Goal: Task Accomplishment & Management: Manage account settings

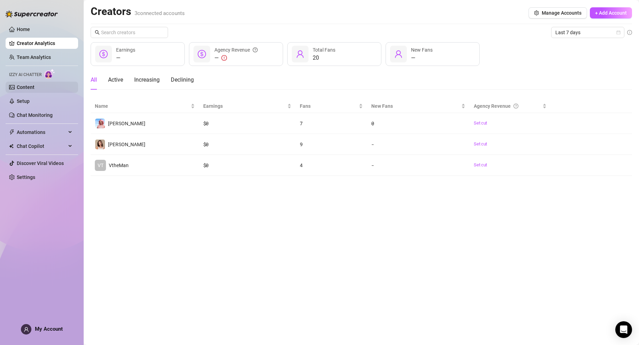
click at [30, 85] on link "Content" at bounding box center [26, 87] width 18 height 6
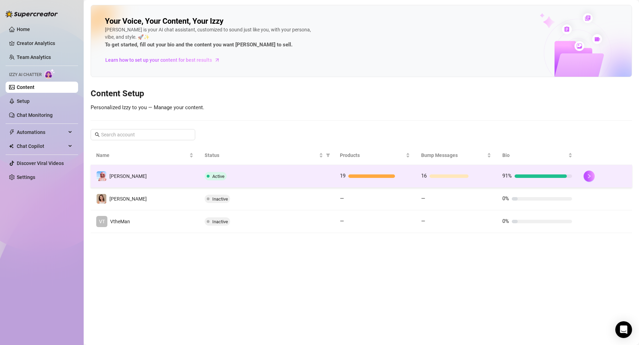
click at [251, 179] on div "Active" at bounding box center [267, 176] width 124 height 8
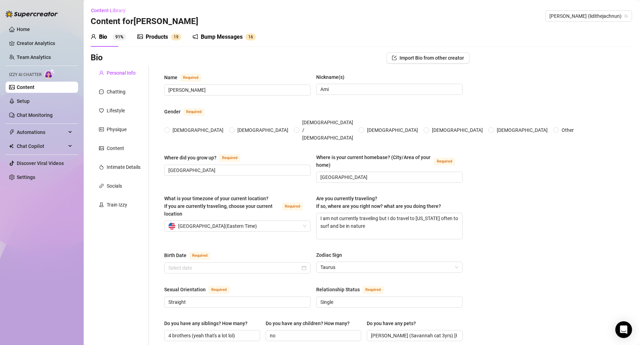
radio input "true"
type input "[DATE]"
click at [18, 103] on link "Setup" at bounding box center [23, 101] width 13 height 6
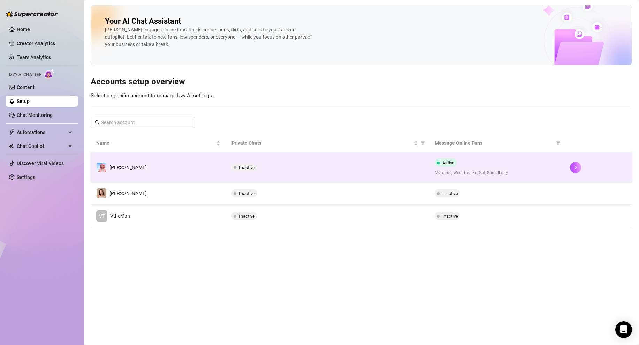
click at [287, 170] on div "Inactive" at bounding box center [327, 167] width 192 height 8
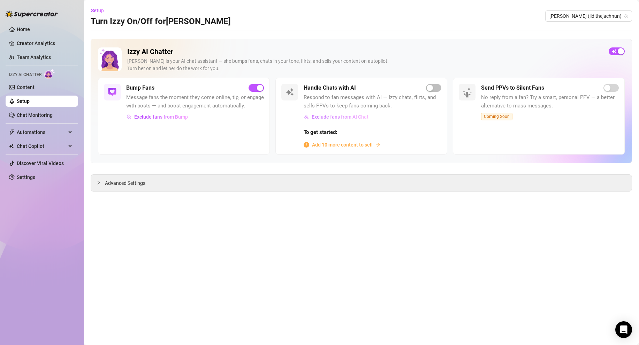
click at [329, 115] on span "Exclude fans from AI Chat" at bounding box center [340, 117] width 57 height 6
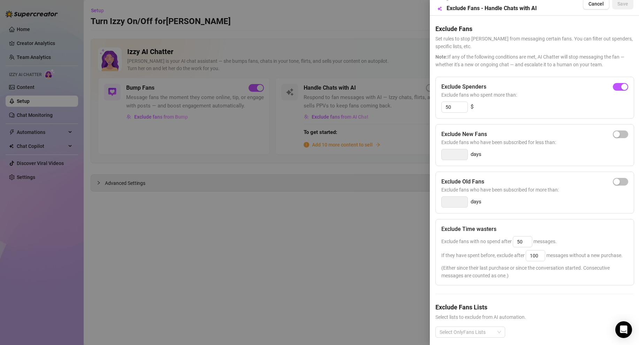
scroll to position [27, 0]
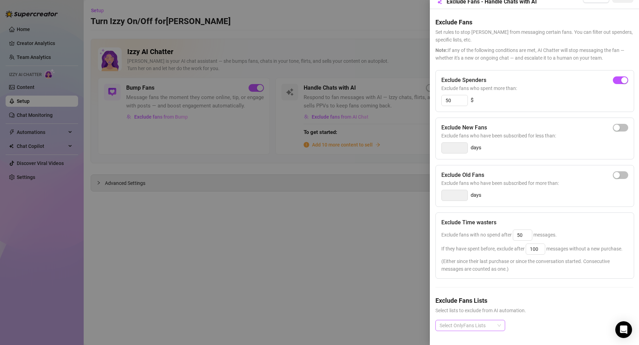
click at [484, 320] on div at bounding box center [467, 325] width 60 height 10
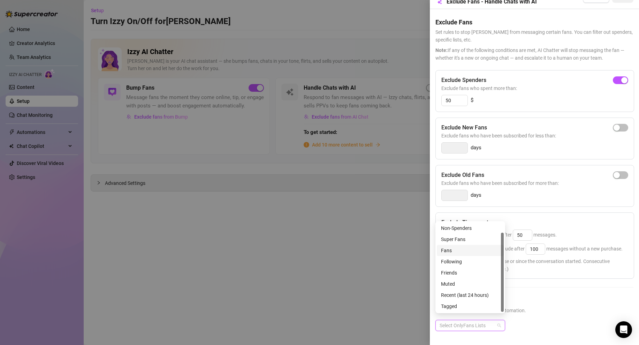
scroll to position [0, 0]
click at [333, 250] on div at bounding box center [319, 172] width 639 height 345
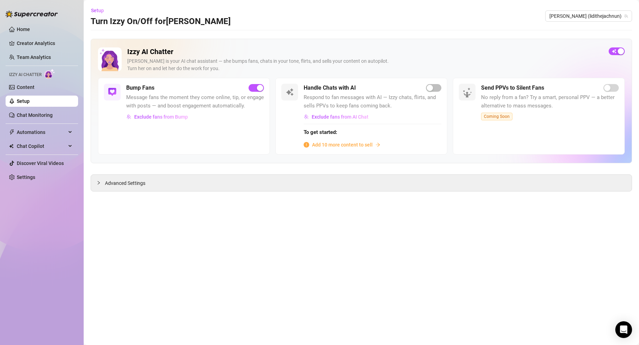
click at [18, 102] on link "Setup" at bounding box center [23, 101] width 13 height 6
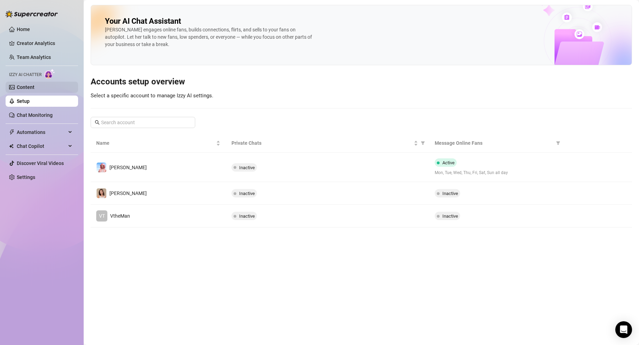
click at [34, 87] on link "Content" at bounding box center [26, 87] width 18 height 6
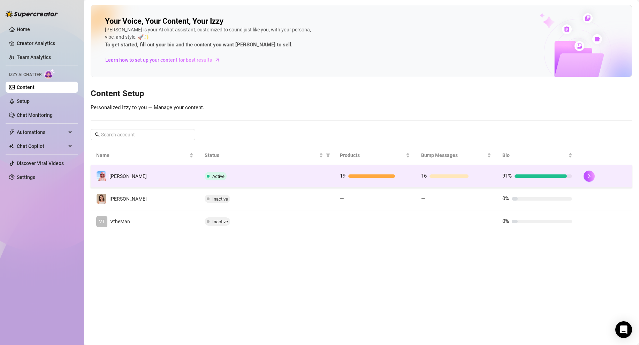
click at [261, 167] on td "Active" at bounding box center [266, 176] width 135 height 23
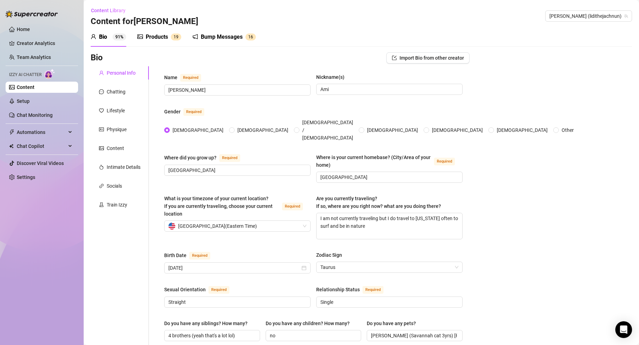
click at [215, 34] on div "Bump Messages" at bounding box center [222, 37] width 42 height 8
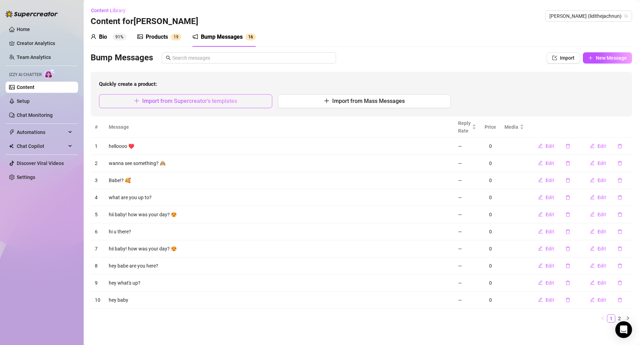
click at [184, 98] on span "Import from Supercreator's templates" at bounding box center [189, 101] width 95 height 7
type textarea "Type your message here..."
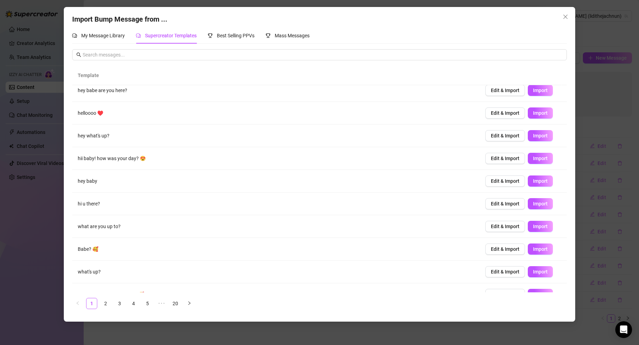
scroll to position [20, 0]
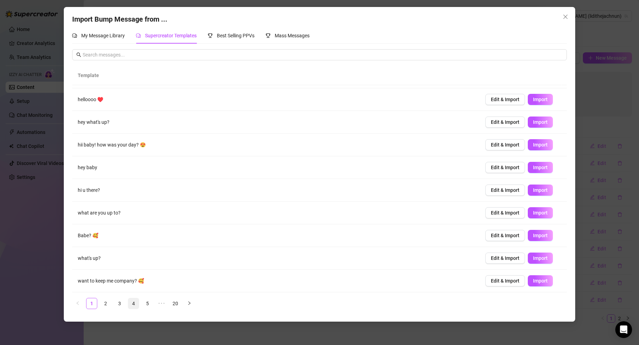
click at [135, 304] on link "4" at bounding box center [133, 303] width 10 height 10
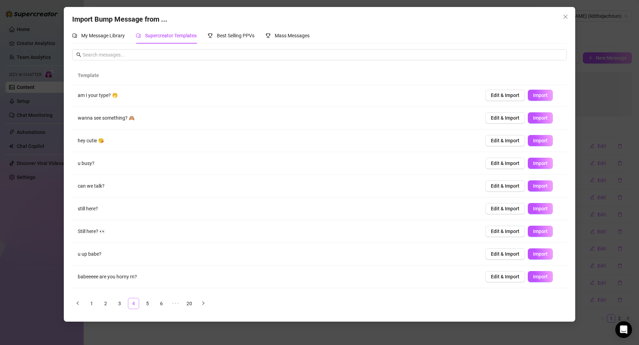
scroll to position [0, 0]
click at [145, 304] on link "5" at bounding box center [147, 303] width 10 height 10
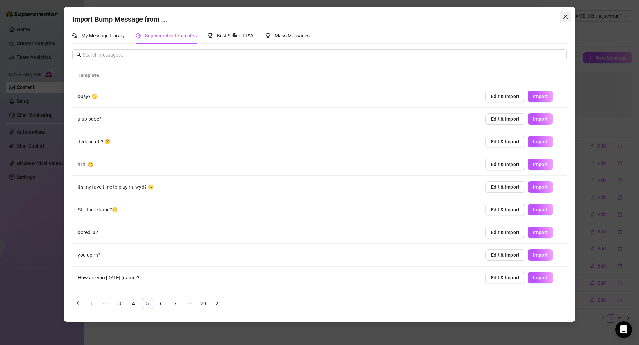
click at [564, 17] on icon "close" at bounding box center [565, 17] width 6 height 6
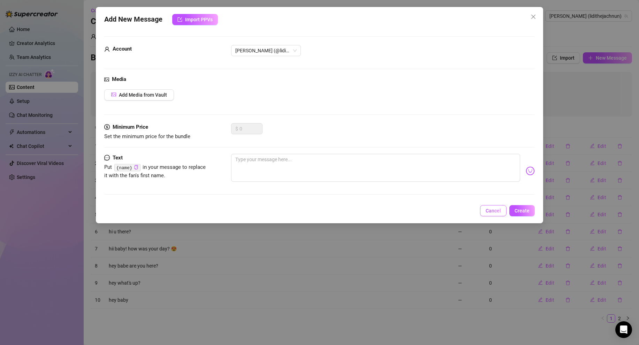
click at [492, 209] on span "Cancel" at bounding box center [492, 211] width 15 height 6
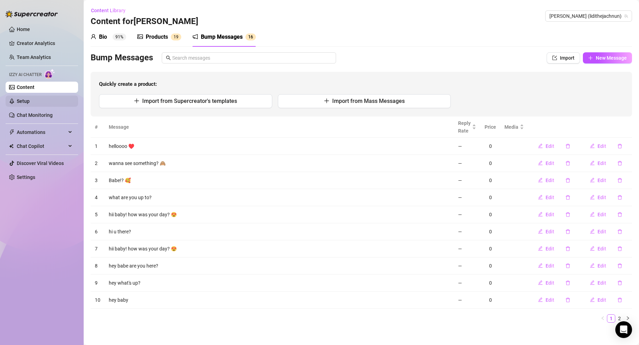
click at [30, 103] on link "Setup" at bounding box center [23, 101] width 13 height 6
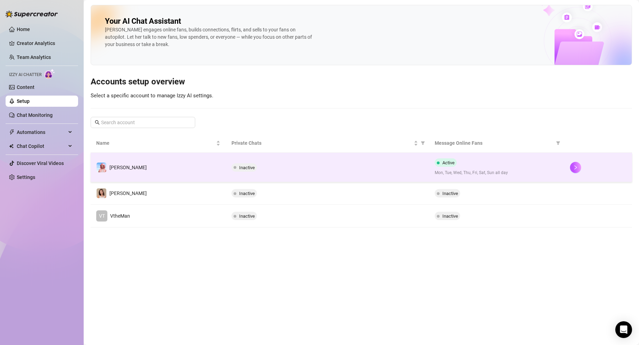
click at [185, 166] on td "[PERSON_NAME]" at bounding box center [158, 167] width 135 height 29
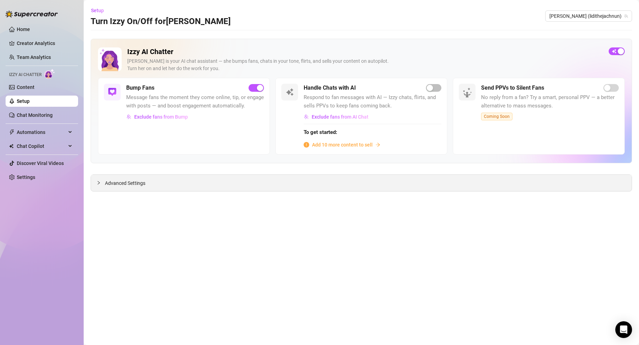
click at [122, 183] on span "Advanced Settings" at bounding box center [125, 183] width 40 height 8
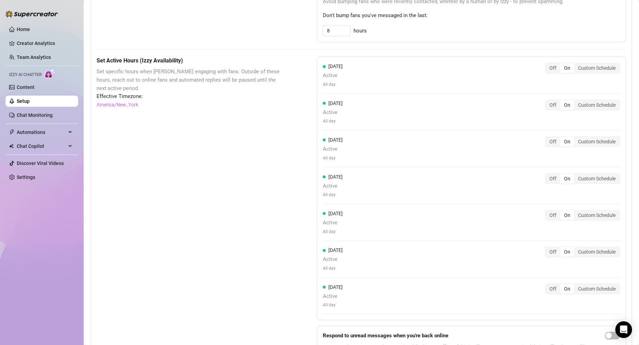
scroll to position [446, 0]
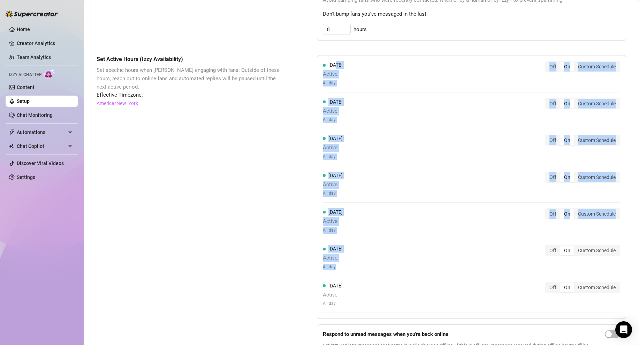
drag, startPoint x: 337, startPoint y: 63, endPoint x: 352, endPoint y: 264, distance: 200.9
click at [352, 264] on div "[DATE] Active All day Off On Custom Schedule [DATE] Active All day Off On Custo…" at bounding box center [471, 186] width 309 height 263
click at [353, 271] on div "[DATE] Active All day Off On Custom Schedule" at bounding box center [471, 260] width 297 height 31
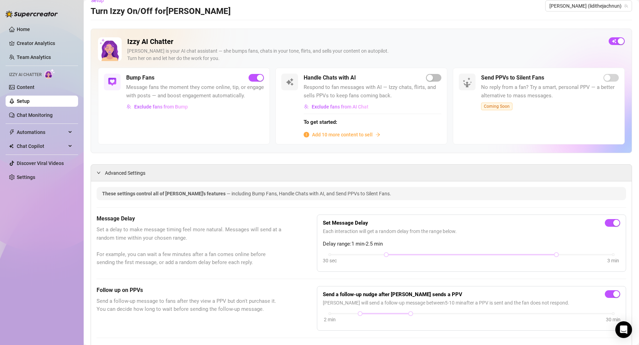
scroll to position [8, 0]
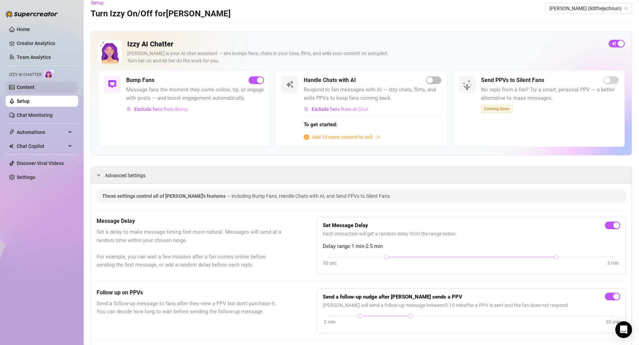
click at [24, 90] on link "Content" at bounding box center [26, 87] width 18 height 6
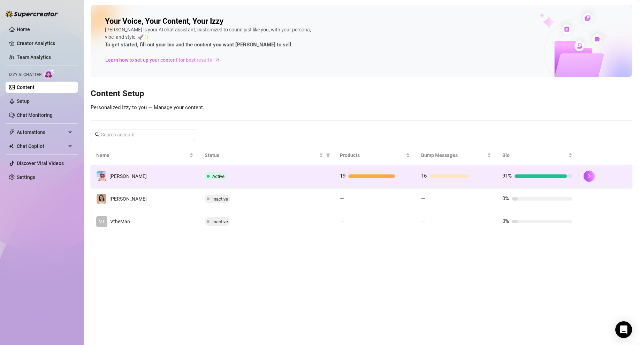
click at [142, 178] on td "[PERSON_NAME]" at bounding box center [145, 176] width 108 height 23
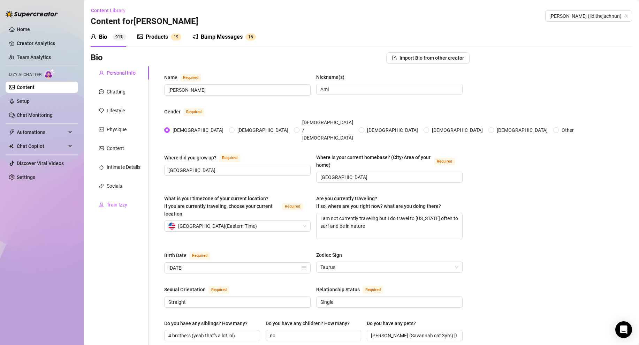
click at [125, 202] on div "Train Izzy" at bounding box center [117, 205] width 21 height 8
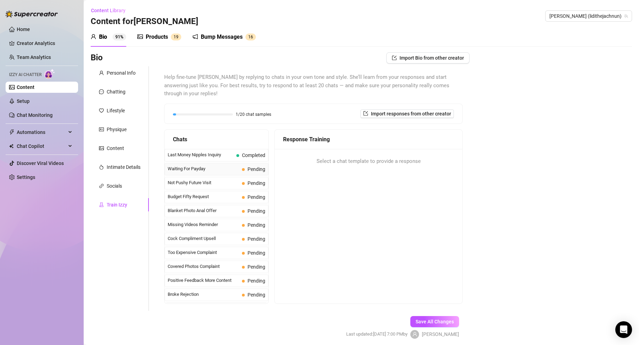
click at [227, 163] on div "Waiting For Payday Pending" at bounding box center [216, 169] width 104 height 13
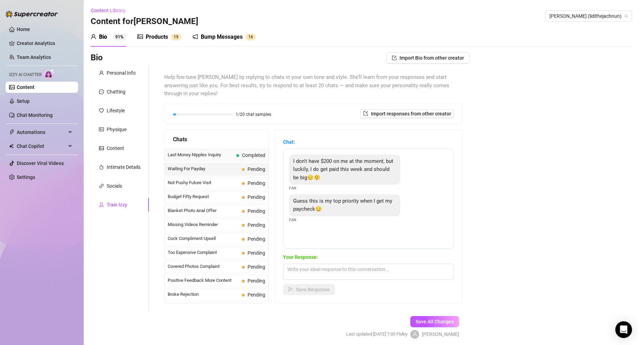
click at [224, 151] on span "Last Money Nipples Inquiry" at bounding box center [201, 154] width 66 height 7
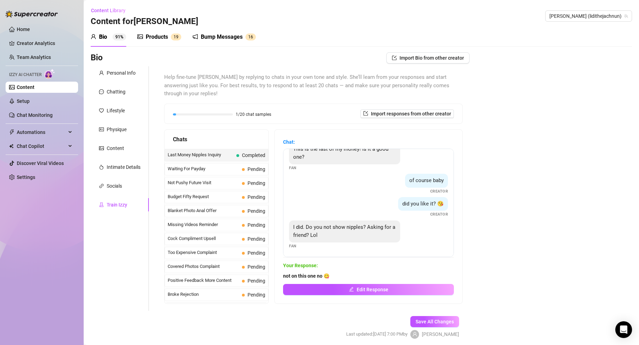
scroll to position [13, 0]
click at [225, 193] on span "Budget Fifty Request" at bounding box center [203, 196] width 71 height 7
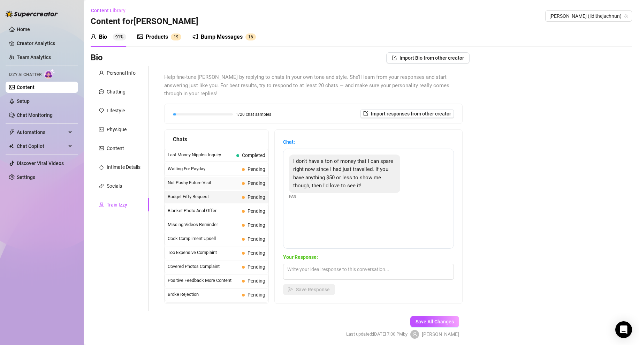
click at [221, 179] on span "Not Pushy Future Visit" at bounding box center [203, 182] width 71 height 7
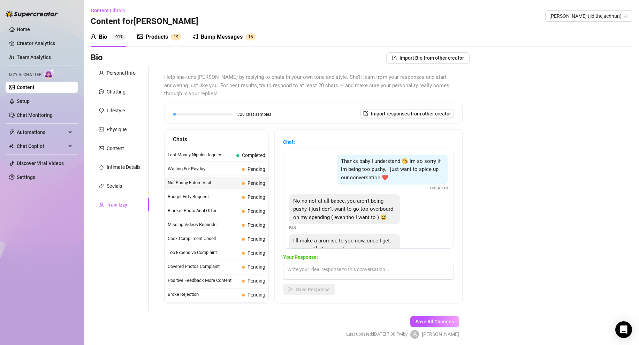
click at [150, 34] on div "Products" at bounding box center [157, 37] width 22 height 8
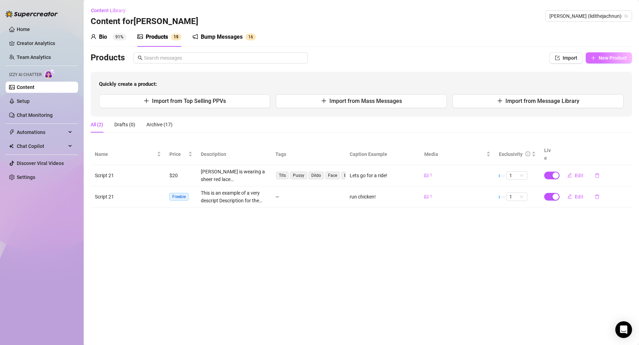
click at [602, 58] on span "New Product" at bounding box center [612, 58] width 28 height 6
type textarea "Type your message here..."
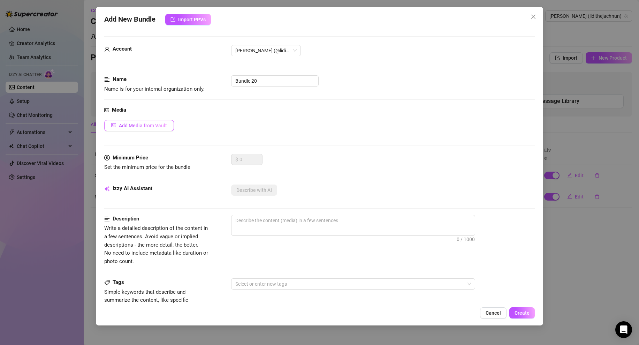
click at [136, 128] on span "Add Media from Vault" at bounding box center [143, 126] width 48 height 6
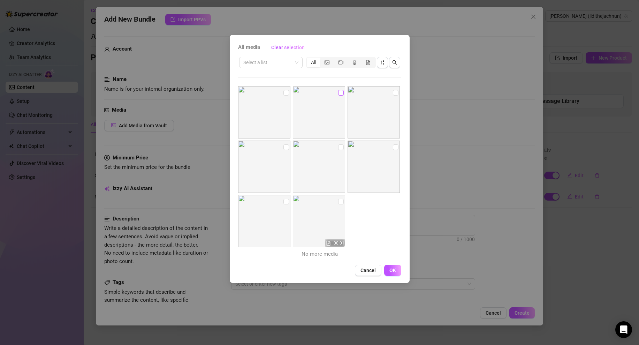
click at [338, 92] on input "checkbox" at bounding box center [341, 93] width 6 height 6
checkbox input "true"
click at [392, 272] on span "OK" at bounding box center [392, 270] width 7 height 6
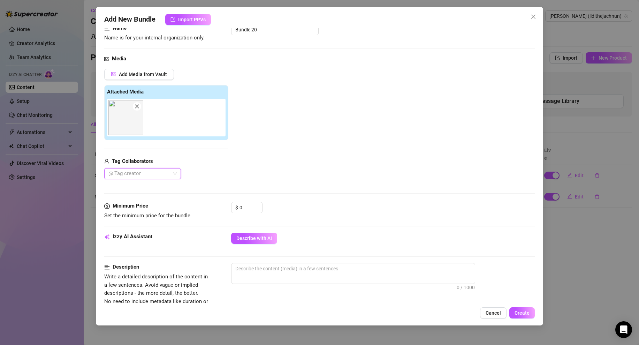
scroll to position [70, 0]
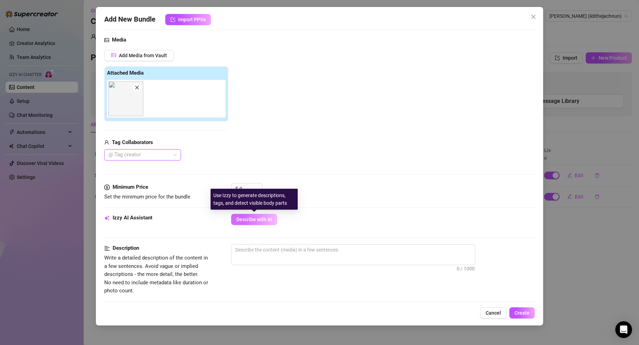
click at [257, 218] on span "Describe with AI" at bounding box center [254, 219] width 36 height 6
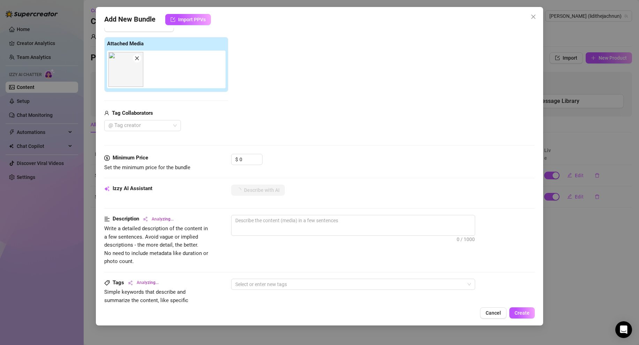
scroll to position [158, 0]
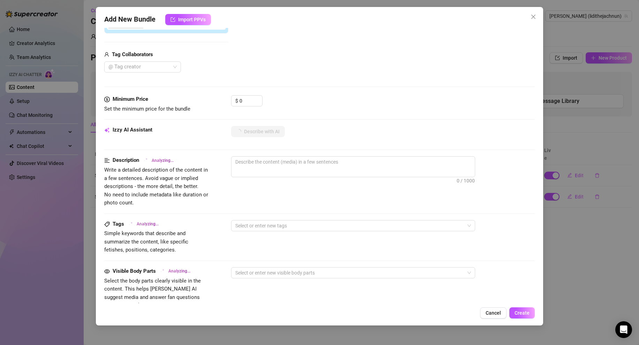
type textarea "This"
type textarea "This image"
type textarea "This image shows"
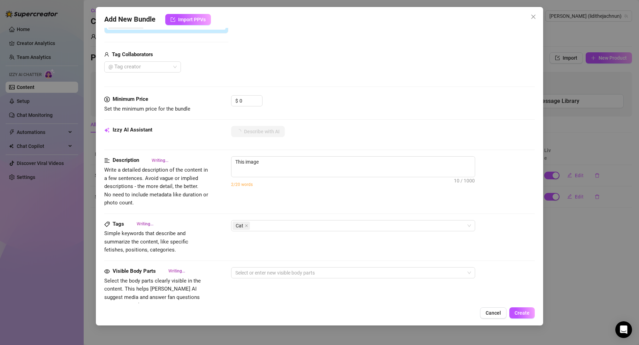
type textarea "This image shows"
type textarea "This image shows a"
type textarea "This image shows a hairless"
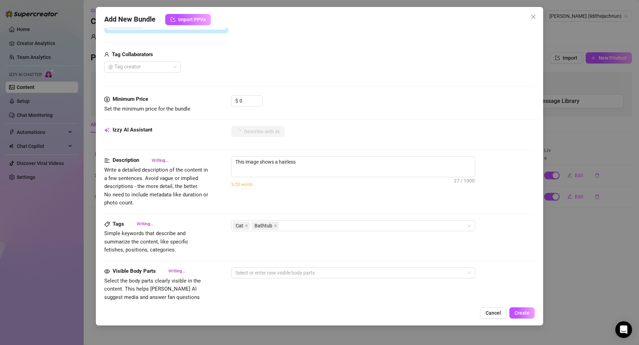
type textarea "This image shows a hairless cat"
type textarea "This image shows a hairless cat wearing"
type textarea "This image shows a hairless cat wearing a"
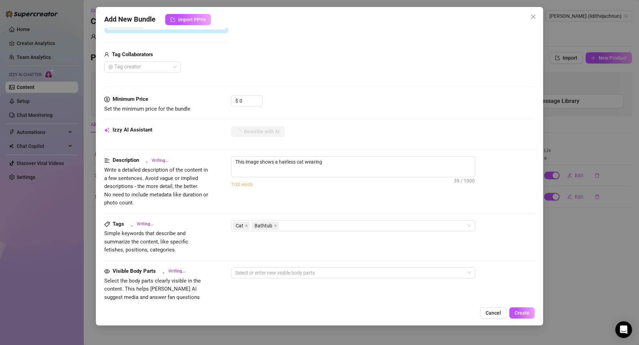
type textarea "This image shows a hairless cat wearing a"
type textarea "This image shows a hairless cat wearing a red"
type textarea "This image shows a hairless cat wearing a red shower"
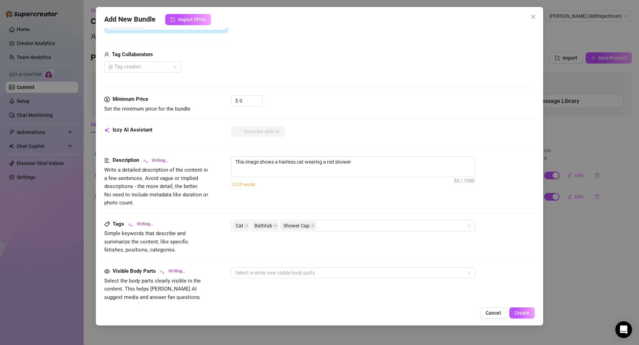
type textarea "This image shows a hairless cat wearing a red shower cap"
type textarea "This image shows a hairless cat wearing a red shower cap in"
type textarea "This image shows a hairless cat wearing a red shower cap in a"
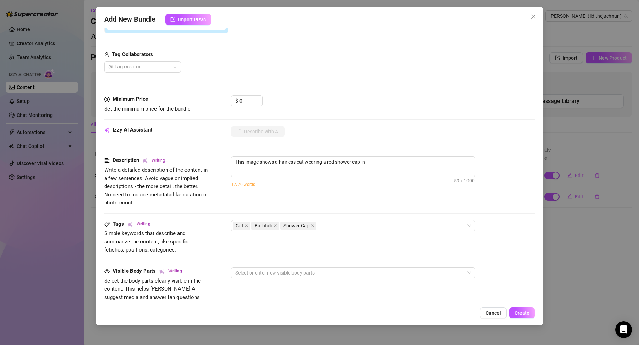
type textarea "This image shows a hairless cat wearing a red shower cap in a"
type textarea "This image shows a hairless cat wearing a red shower cap in a bathtub."
type textarea "This image shows a hairless cat wearing a red shower cap in a bathtub. No"
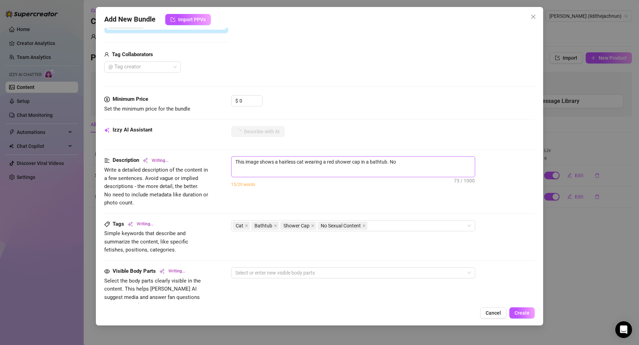
type textarea "This image shows a hairless cat wearing a red shower cap in a bathtub. No sexual"
type textarea "This image shows a hairless cat wearing a red shower cap in a bathtub. No sexua…"
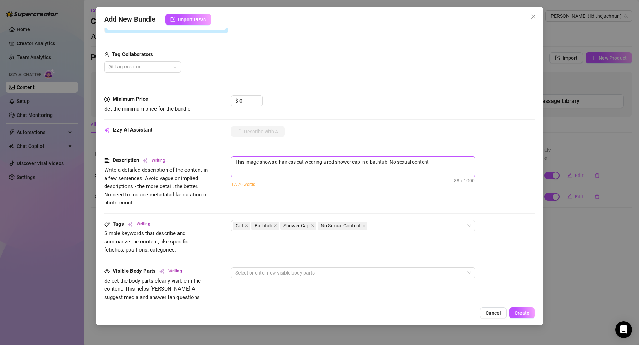
type textarea "This image shows a hairless cat wearing a red shower cap in a bathtub. No sexua…"
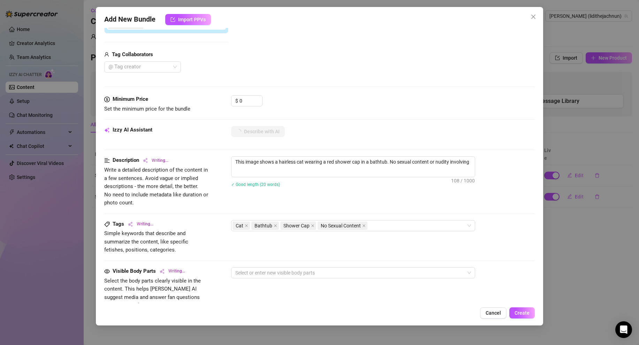
type textarea "This image shows a hairless cat wearing a red shower cap in a bathtub. No sexua…"
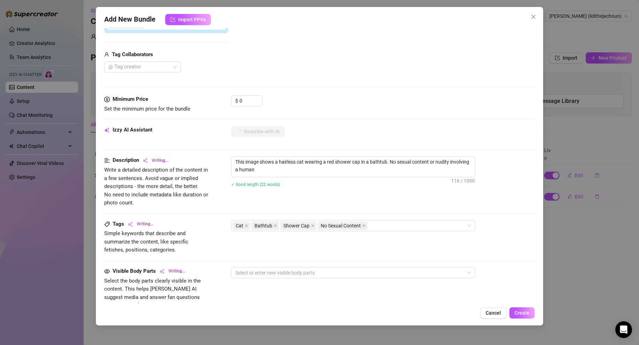
type textarea "This image shows a hairless cat wearing a red shower cap in a bathtub. No sexua…"
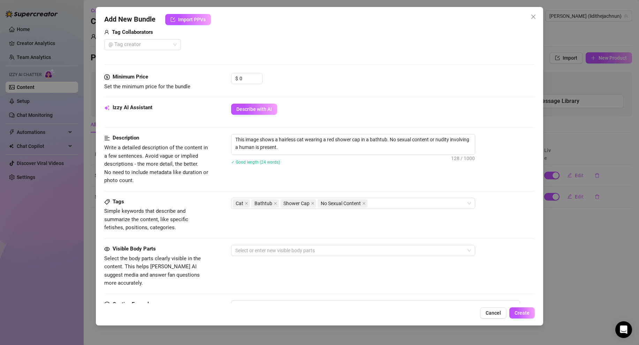
scroll to position [205, 0]
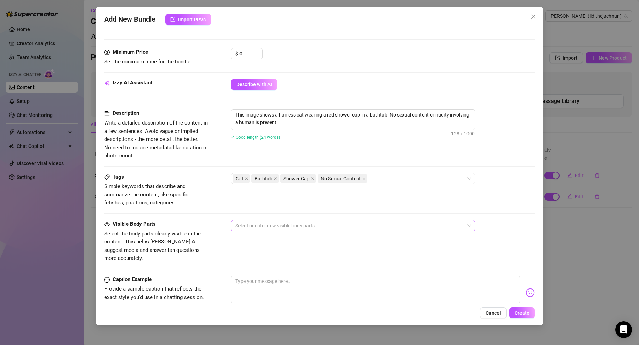
click at [276, 224] on div at bounding box center [349, 226] width 234 height 10
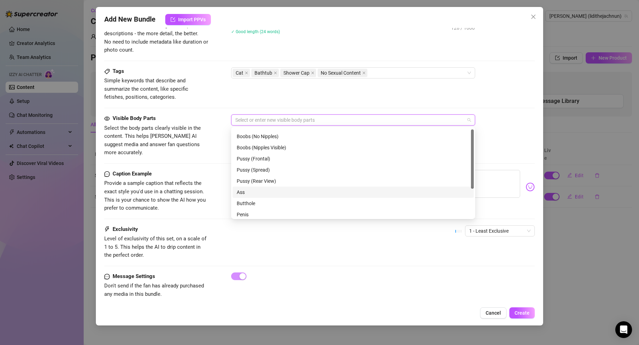
scroll to position [23, 0]
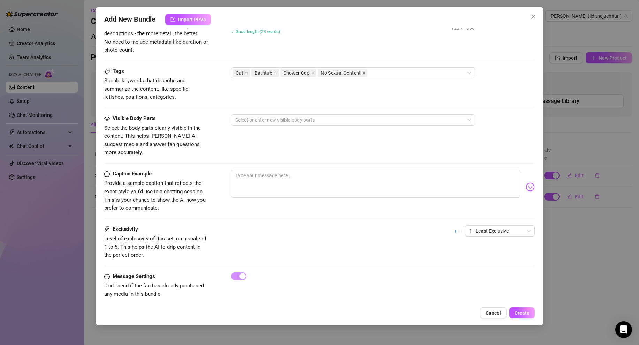
click at [221, 170] on div "Caption Example Provide a sample caption that reflects the exact style you'd us…" at bounding box center [319, 191] width 430 height 43
click at [503, 313] on button "Cancel" at bounding box center [493, 312] width 26 height 11
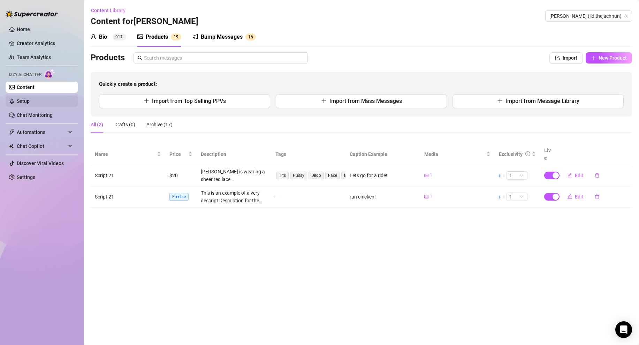
click at [30, 104] on link "Setup" at bounding box center [23, 101] width 13 height 6
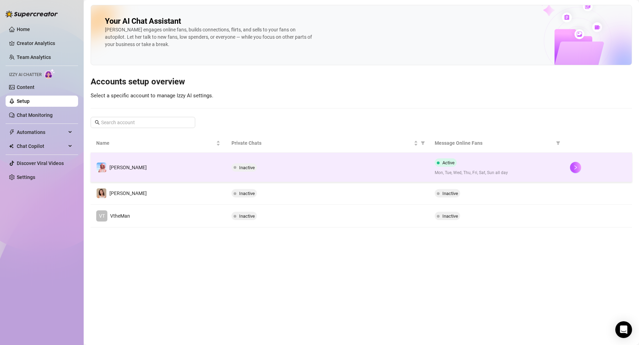
click at [272, 174] on td "Inactive" at bounding box center [327, 167] width 203 height 29
